Goal: Information Seeking & Learning: Learn about a topic

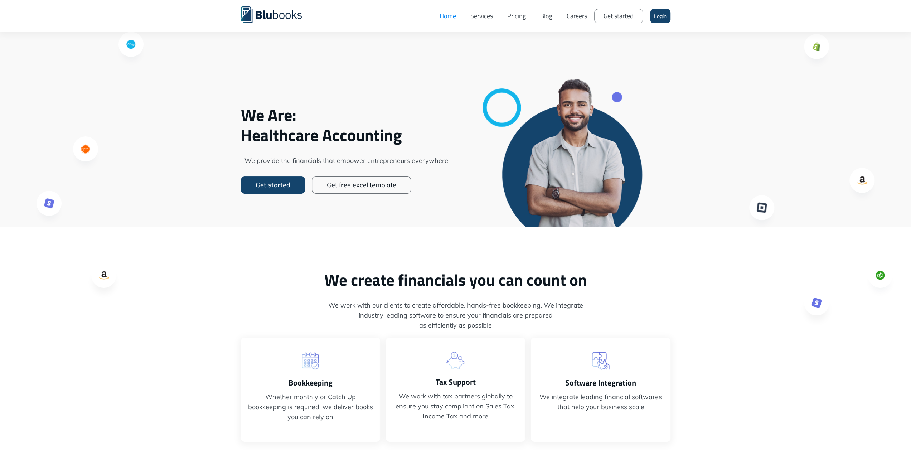
click at [485, 16] on link "Services" at bounding box center [481, 15] width 37 height 21
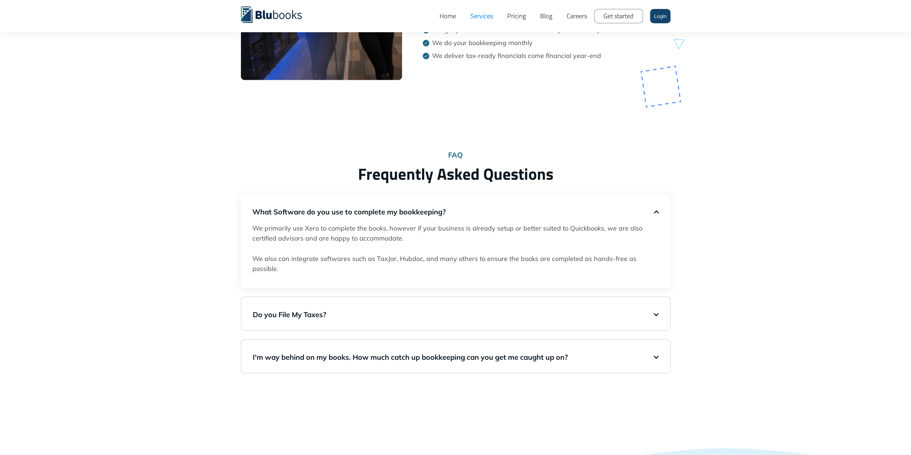
scroll to position [1253, 0]
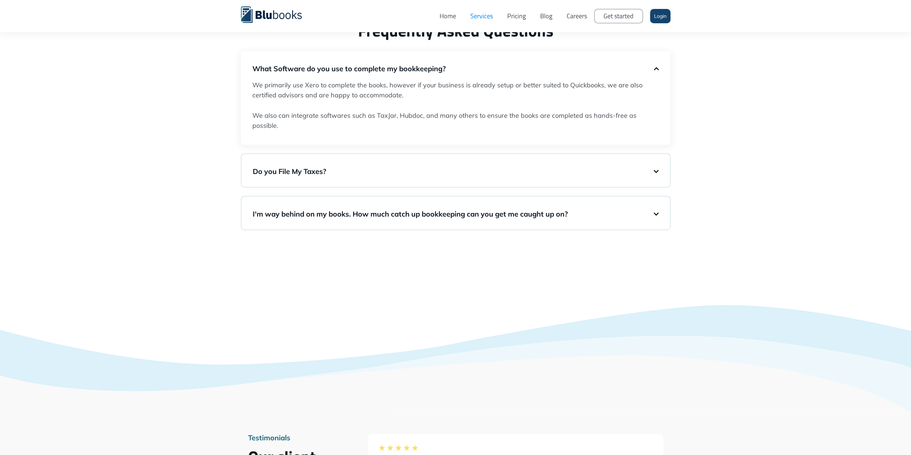
click at [402, 170] on h5 "Do you File My Taxes?" at bounding box center [453, 171] width 401 height 10
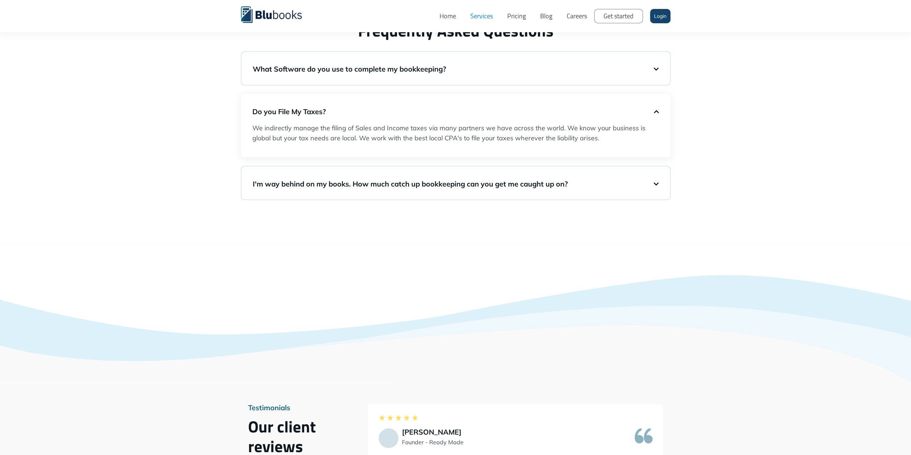
click at [385, 182] on h5 "I'm way behind on my books. How much catch up bookkeeping can you get me caught…" at bounding box center [453, 184] width 401 height 10
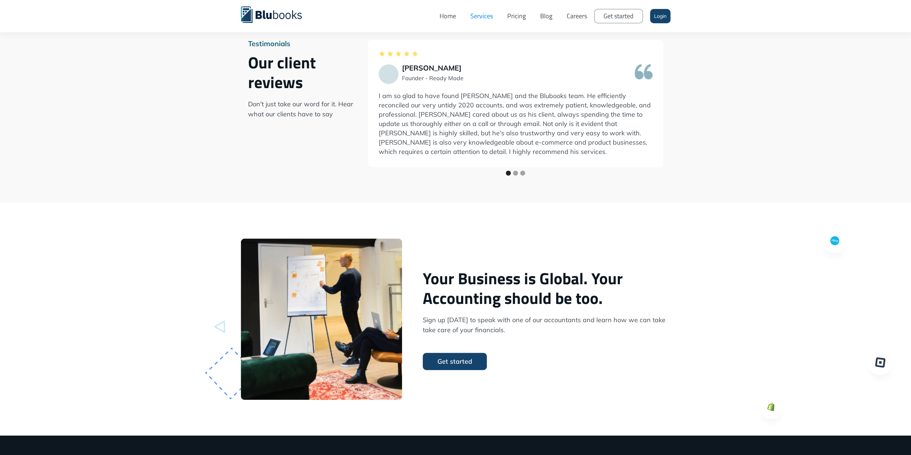
scroll to position [1647, 0]
click at [518, 176] on div "Show slide 2 of 3" at bounding box center [515, 173] width 5 height 5
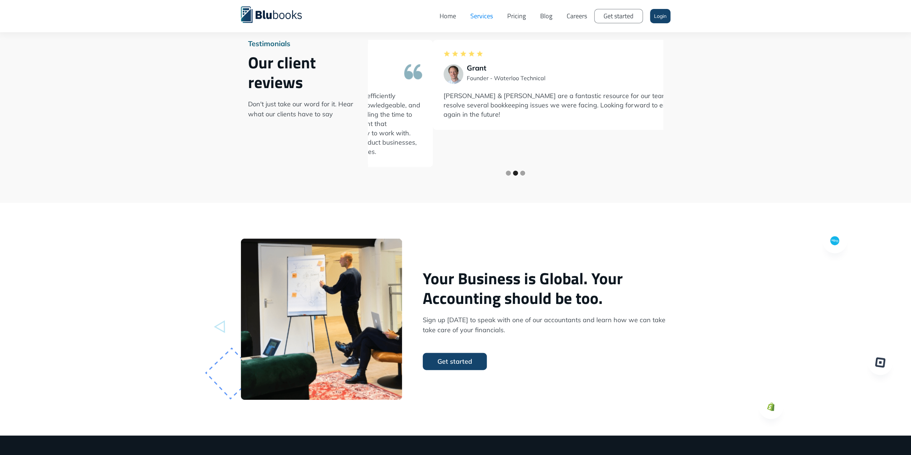
click at [525, 176] on div "Show slide 3 of 3" at bounding box center [522, 173] width 5 height 5
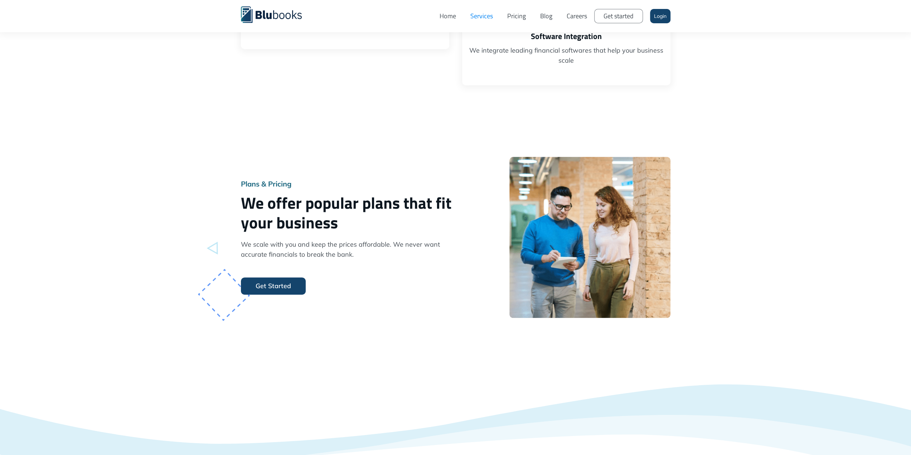
scroll to position [537, 0]
click at [290, 283] on link "Get Started" at bounding box center [273, 285] width 65 height 17
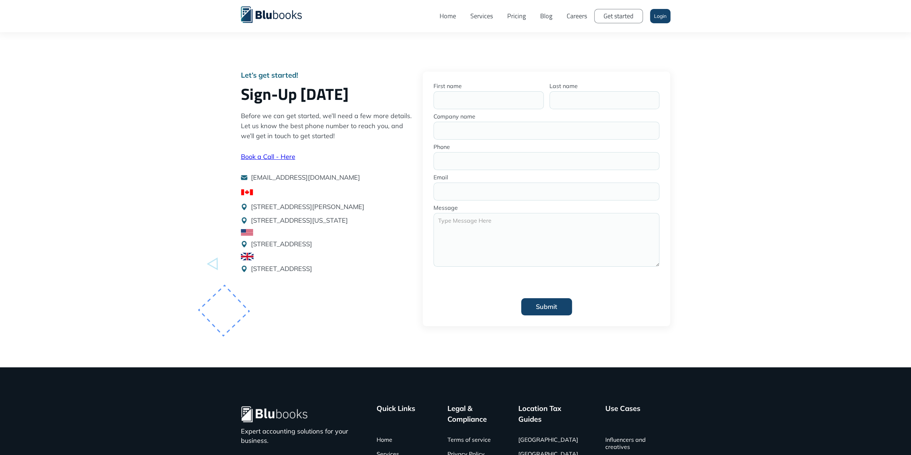
click at [515, 17] on link "Pricing" at bounding box center [516, 15] width 33 height 21
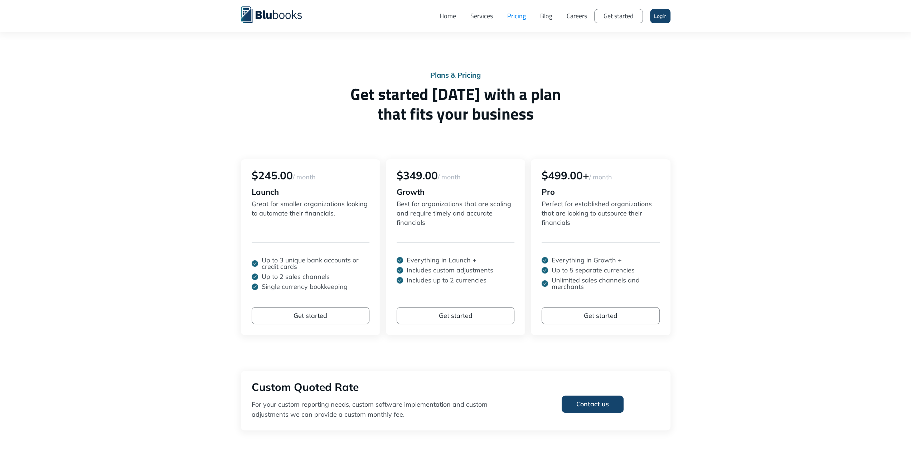
click at [495, 19] on link "Services" at bounding box center [481, 15] width 37 height 21
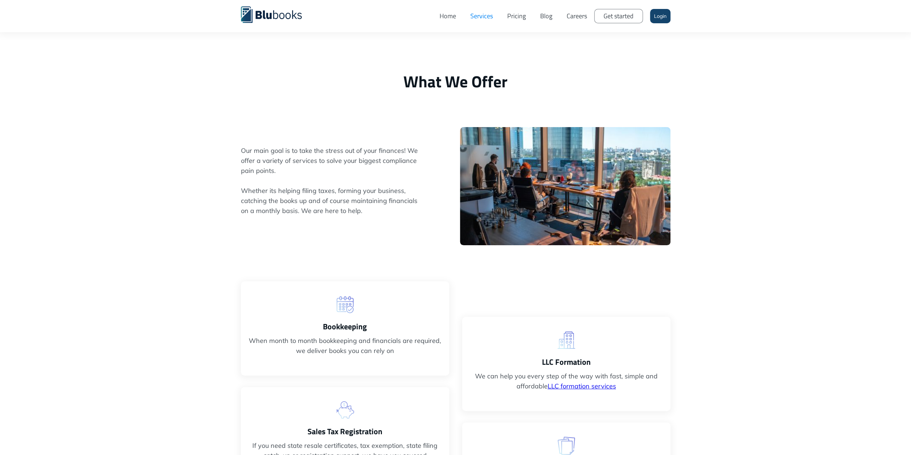
scroll to position [143, 0]
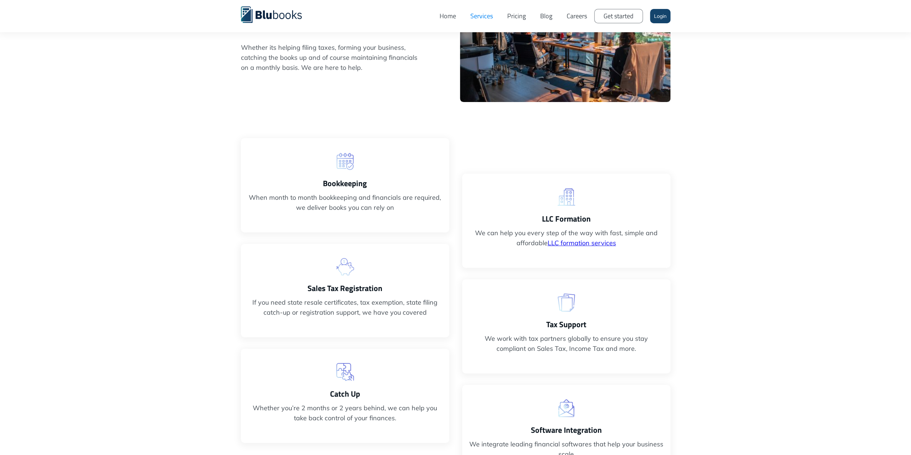
click at [337, 186] on h3 "Bookkeeping" at bounding box center [345, 183] width 194 height 11
click at [345, 153] on img at bounding box center [345, 162] width 18 height 18
click at [347, 204] on p "When month to month bookkeeping and financials are required, we deliver books y…" at bounding box center [345, 203] width 194 height 20
click at [347, 203] on p "When month to month bookkeeping and financials are required, we deliver books y…" at bounding box center [345, 203] width 194 height 20
click at [357, 311] on p "If you need state resale certificates, tax exemption, state filing catch-up or …" at bounding box center [345, 307] width 194 height 20
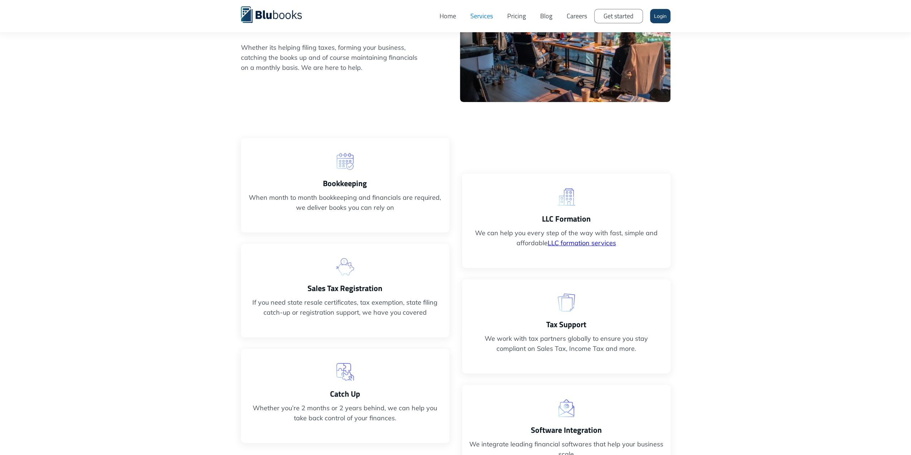
click at [577, 240] on link "LLC formation services" at bounding box center [582, 243] width 68 height 8
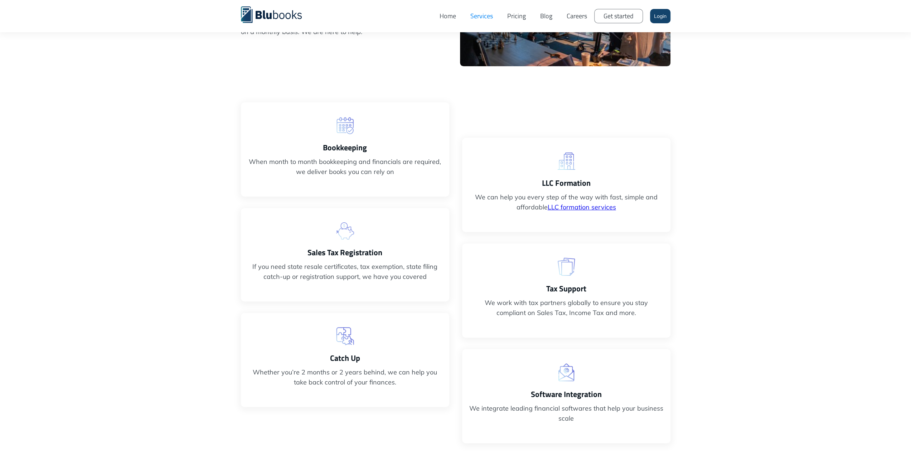
scroll to position [0, 0]
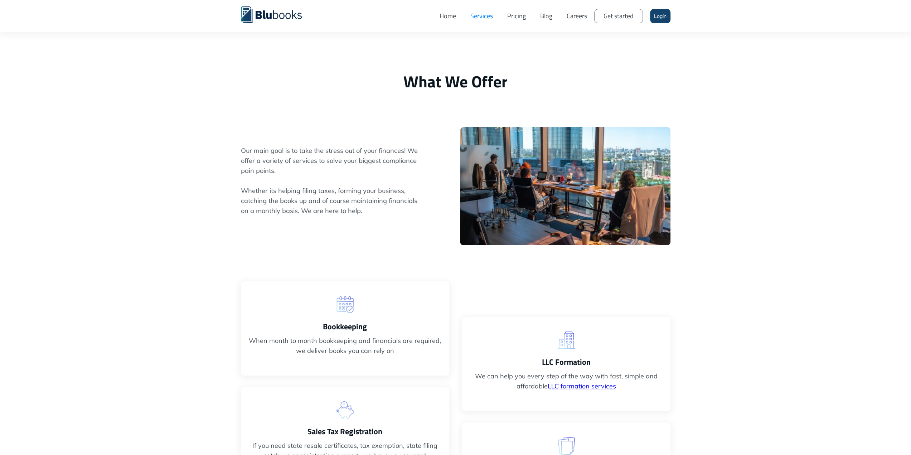
click at [580, 15] on link "Careers" at bounding box center [577, 15] width 35 height 21
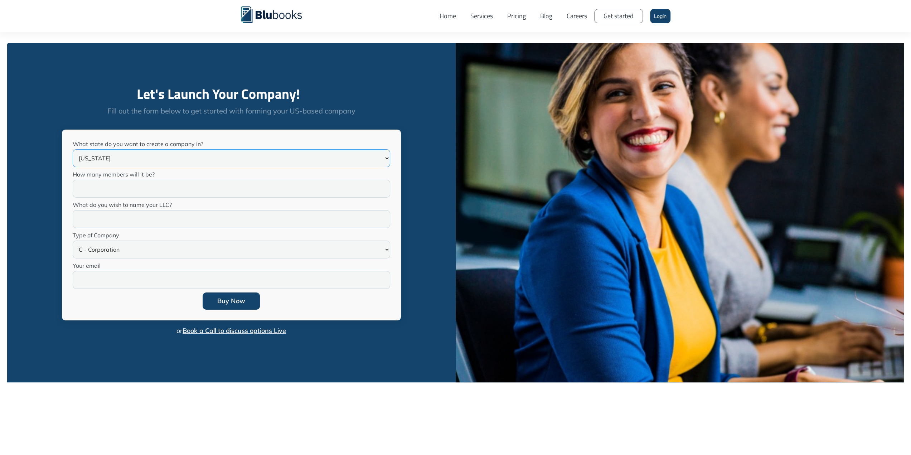
click at [165, 159] on select "Wyoming Delaware Texas Florida California Alaska Arkansas Arizona Colorado Conn…" at bounding box center [232, 158] width 318 height 18
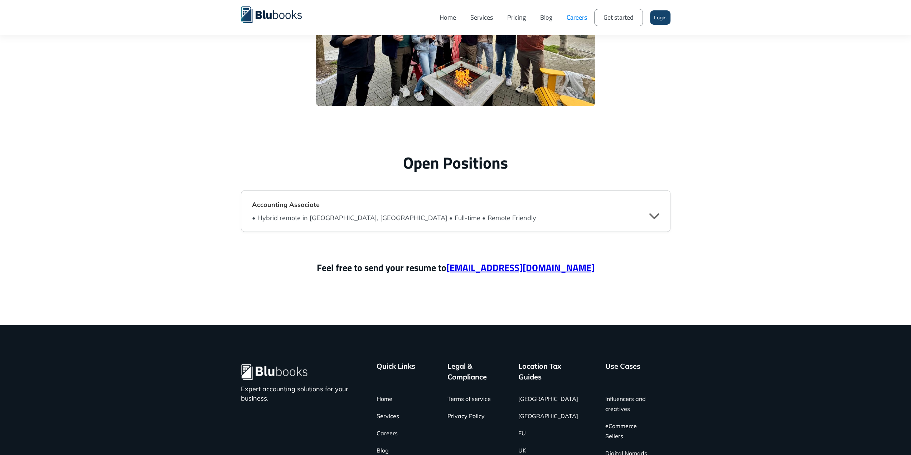
scroll to position [1647, 0]
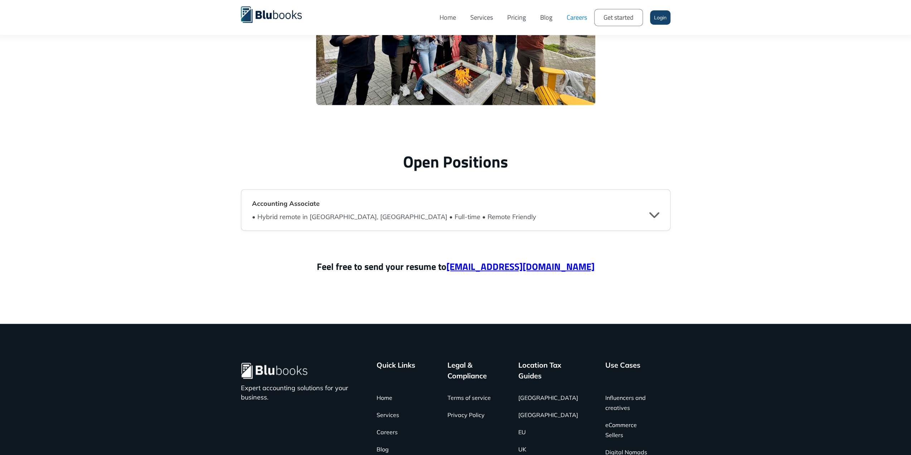
click at [500, 226] on div "Accounting Associate • Hybrid remote in [GEOGRAPHIC_DATA], [GEOGRAPHIC_DATA] • …" at bounding box center [456, 210] width 430 height 42
click at [654, 219] on div "" at bounding box center [654, 214] width 10 height 11
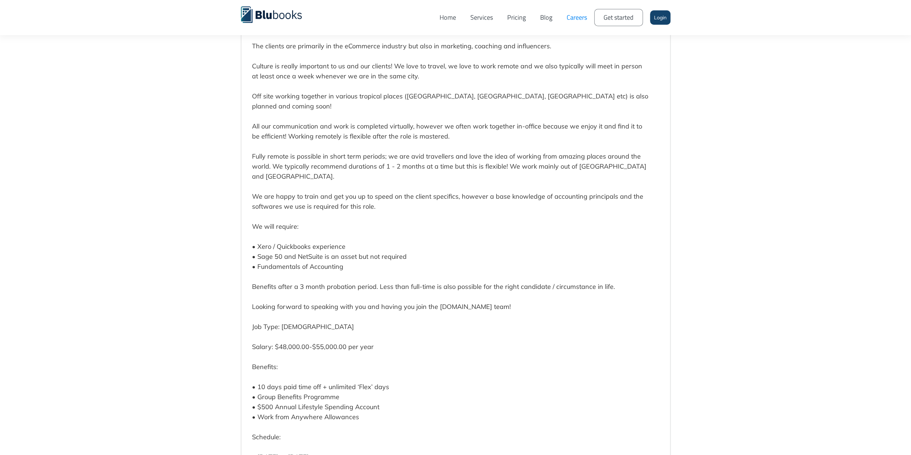
scroll to position [1903, 0]
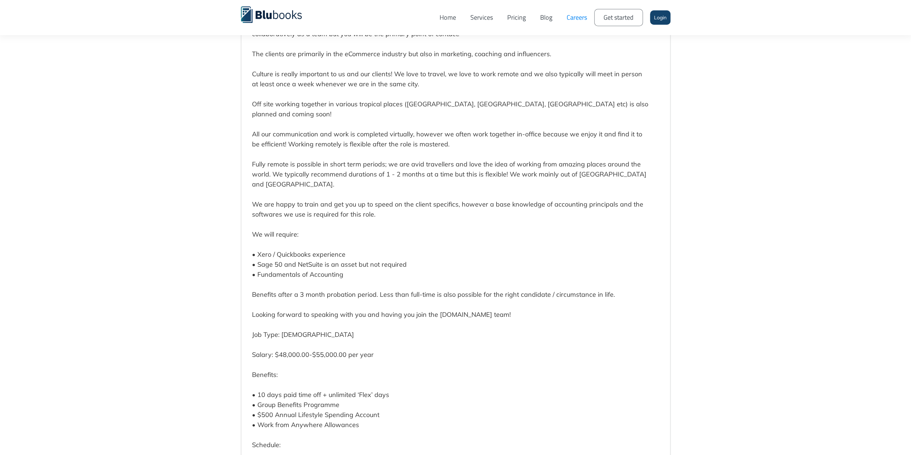
click at [514, 19] on link "Pricing" at bounding box center [516, 17] width 33 height 24
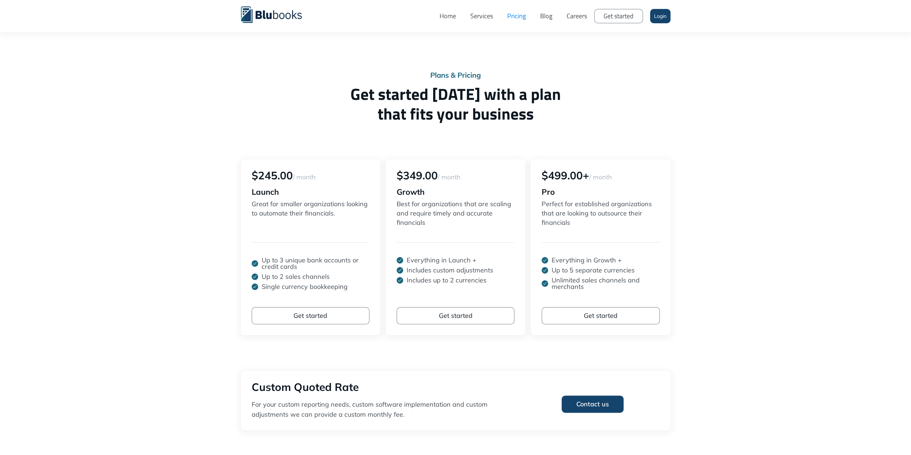
click at [440, 16] on link "Home" at bounding box center [447, 15] width 31 height 21
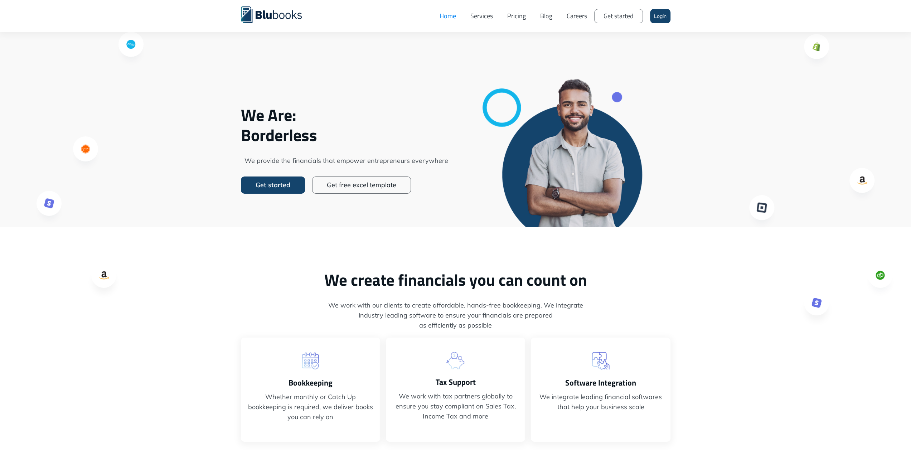
click at [623, 13] on link "Get started" at bounding box center [618, 16] width 49 height 14
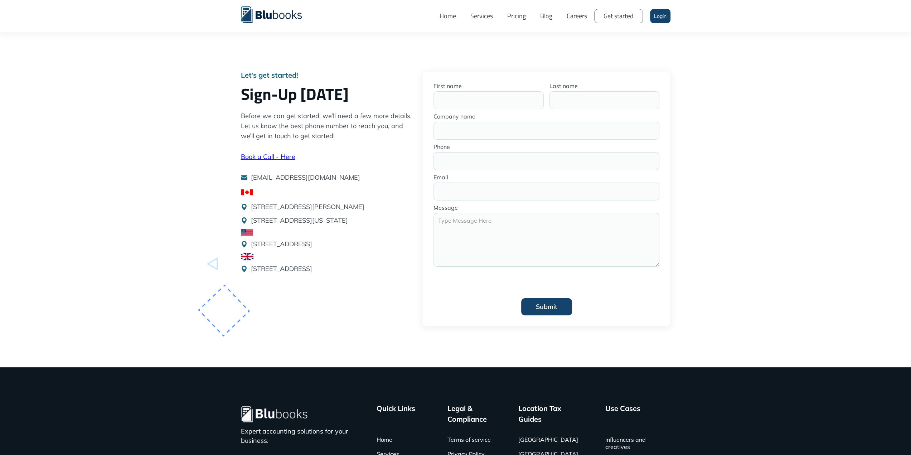
click at [445, 18] on link "Home" at bounding box center [447, 15] width 31 height 21
